Goal: Task Accomplishment & Management: Manage account settings

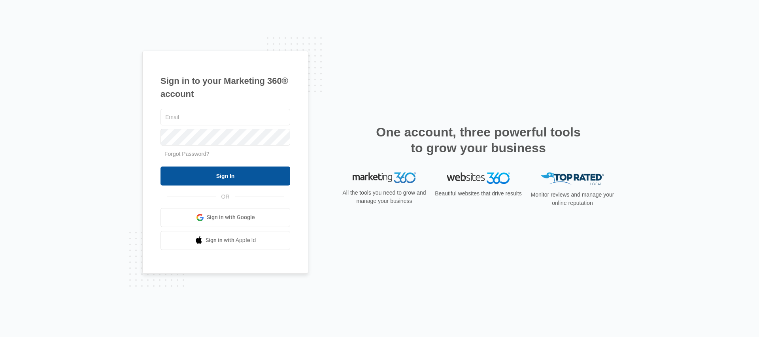
type input "[EMAIL_ADDRESS][DOMAIN_NAME]"
click at [219, 177] on input "Sign In" at bounding box center [225, 175] width 130 height 19
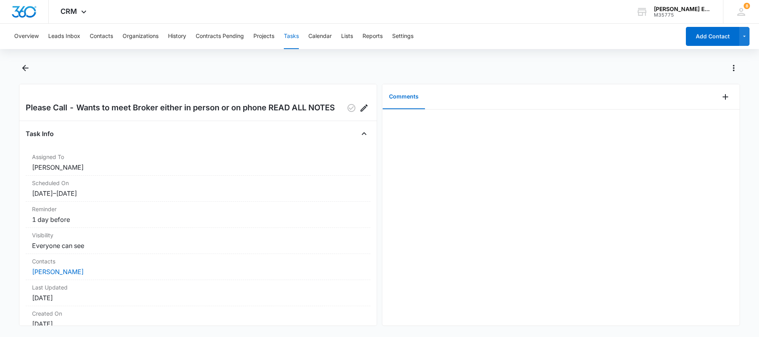
scroll to position [1, 0]
click at [24, 70] on icon "Back" at bounding box center [25, 67] width 9 height 9
